Goal: Navigation & Orientation: Find specific page/section

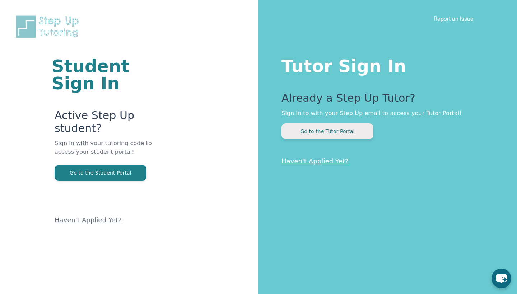
click at [308, 130] on button "Go to the Tutor Portal" at bounding box center [327, 131] width 92 height 16
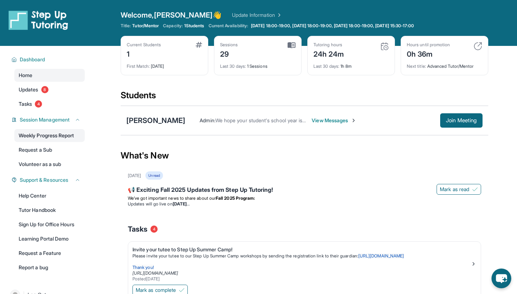
click at [25, 135] on link "Weekly Progress Report" at bounding box center [49, 135] width 70 height 13
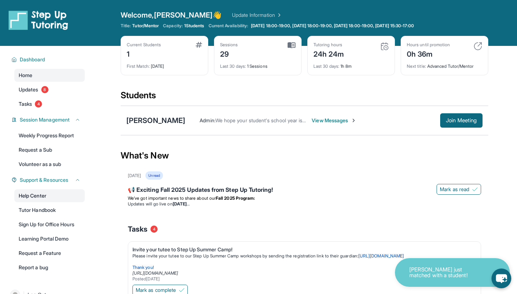
click at [25, 198] on link "Help Center" at bounding box center [49, 195] width 70 height 13
